Goal: Complete application form: Complete application form

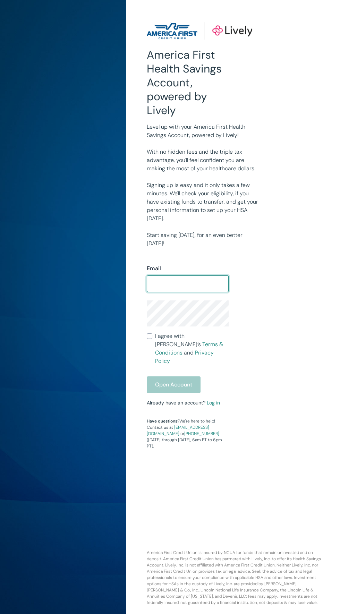
click at [189, 284] on input "Email" at bounding box center [188, 284] width 82 height 14
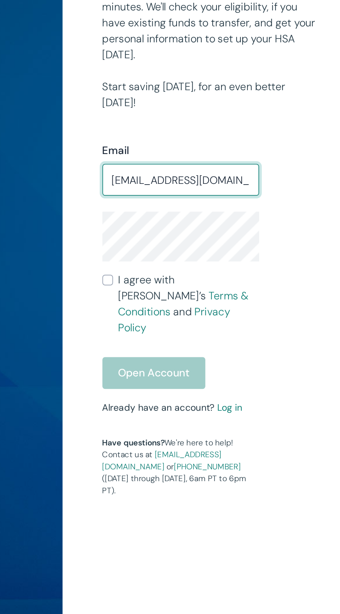
type input "[EMAIL_ADDRESS][DOMAIN_NAME]"
click at [148, 338] on input "I agree with Lively’s Terms & Conditions and Privacy Policy" at bounding box center [150, 336] width 6 height 6
checkbox input "true"
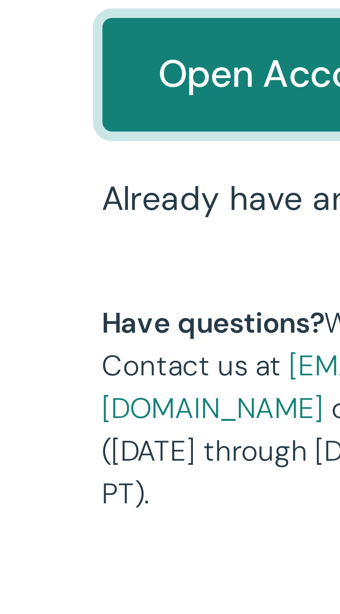
click at [166, 412] on button "Open Account" at bounding box center [174, 416] width 54 height 17
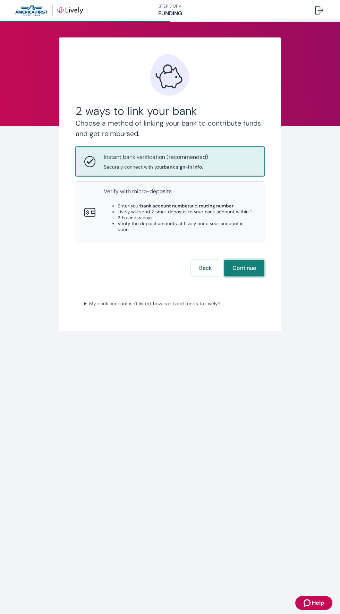
click at [247, 262] on button "Continue" at bounding box center [244, 268] width 40 height 17
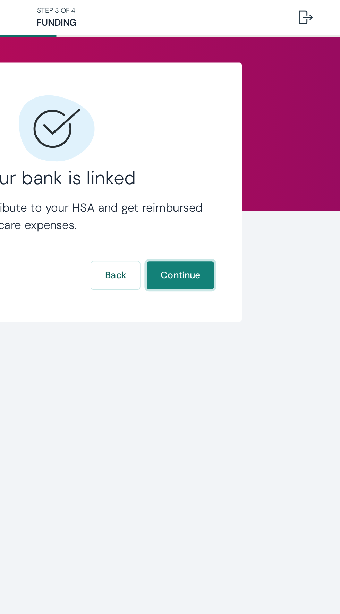
click at [250, 173] on button "Continue" at bounding box center [244, 164] width 40 height 17
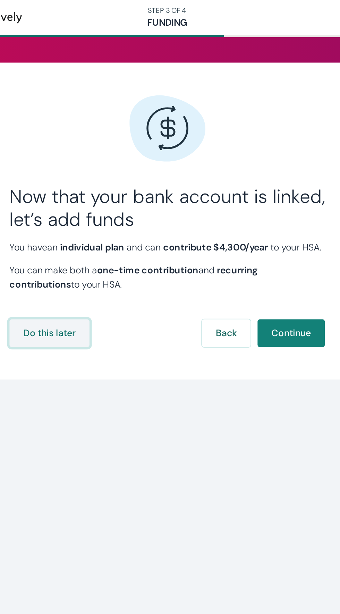
click at [108, 208] on button "Do this later" at bounding box center [100, 199] width 48 height 17
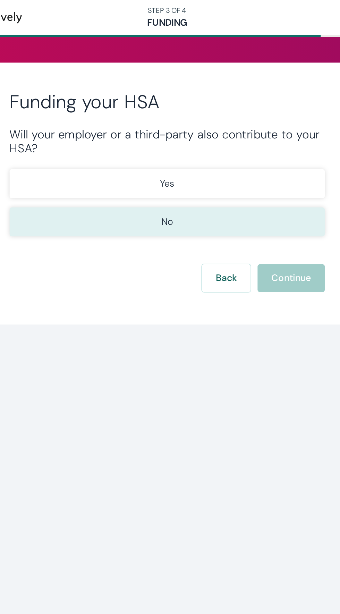
click at [237, 133] on button "No" at bounding box center [170, 132] width 189 height 17
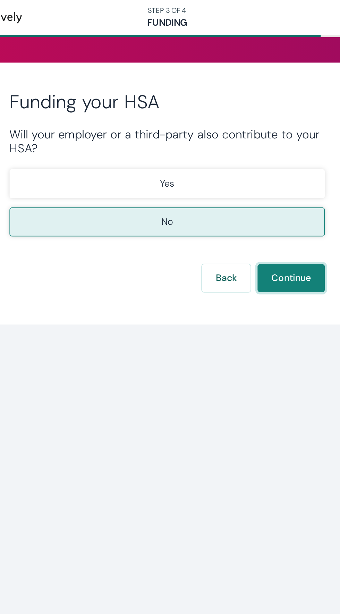
click at [246, 161] on button "Continue" at bounding box center [244, 166] width 40 height 17
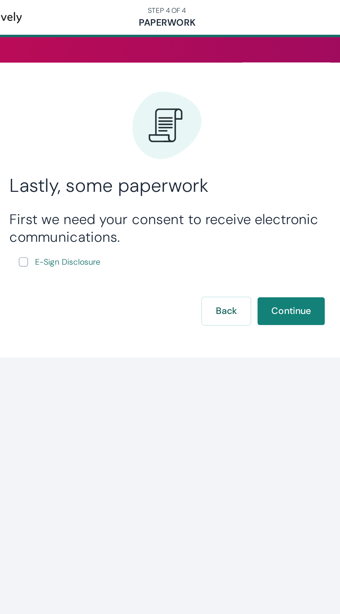
click at [84, 156] on input "E-Sign Disclosure" at bounding box center [84, 157] width 6 height 6
checkbox input "true"
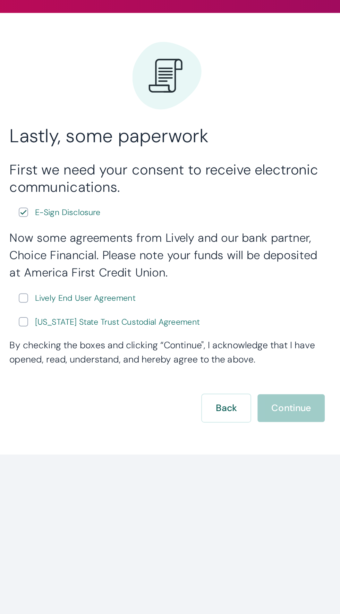
click at [84, 207] on input "Lively End User Agreement" at bounding box center [84, 208] width 6 height 6
checkbox input "true"
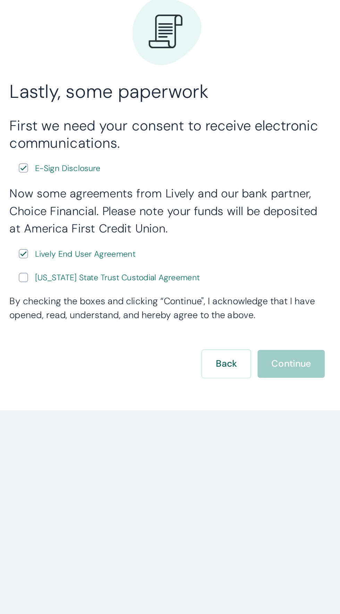
click at [86, 220] on input "Wyoming State Trust Custodial Agreement" at bounding box center [84, 223] width 6 height 6
checkbox input "true"
click at [250, 282] on button "Continue" at bounding box center [244, 274] width 40 height 17
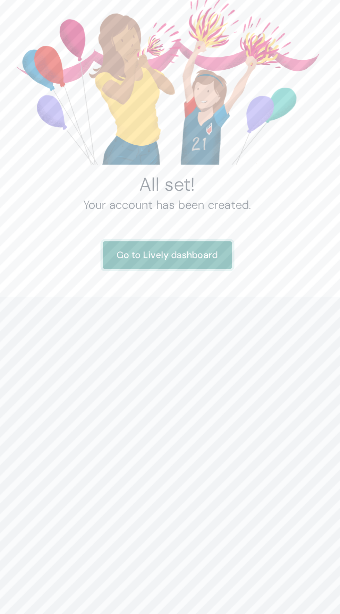
click at [199, 217] on link "Go to Lively dashboard" at bounding box center [169, 216] width 77 height 17
